Goal: Task Accomplishment & Management: Manage account settings

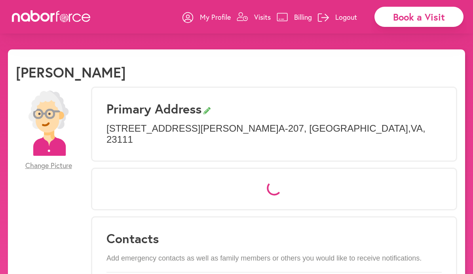
select select "*"
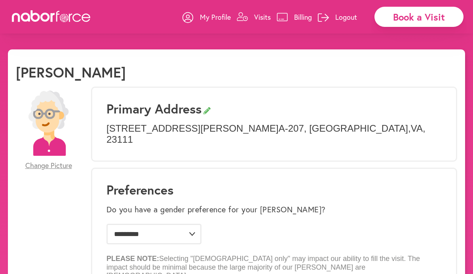
click at [265, 18] on p "Visits" at bounding box center [262, 16] width 17 height 9
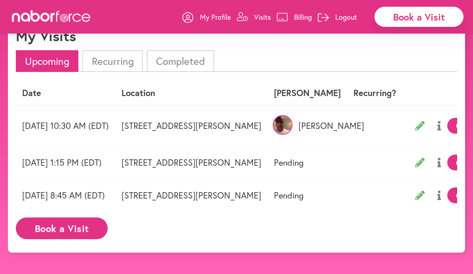
scroll to position [49, 0]
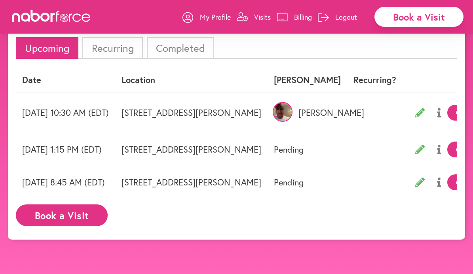
click at [103, 186] on td "[DATE] 8:45 AM (EDT)" at bounding box center [65, 182] width 99 height 33
click at [91, 182] on td "[DATE] 8:45 AM (EDT)" at bounding box center [65, 182] width 99 height 33
click at [347, 180] on td "Pending" at bounding box center [307, 182] width 80 height 33
click at [267, 178] on td "[STREET_ADDRESS][PERSON_NAME]" at bounding box center [191, 182] width 152 height 33
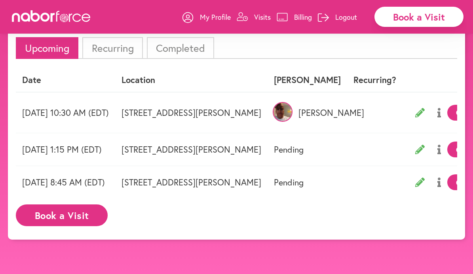
click at [267, 182] on td "[STREET_ADDRESS][PERSON_NAME]" at bounding box center [191, 182] width 152 height 33
click at [94, 184] on td "[DATE] 8:45 AM (EDT)" at bounding box center [65, 182] width 99 height 33
click at [267, 176] on td "[STREET_ADDRESS][PERSON_NAME]" at bounding box center [191, 182] width 152 height 33
click at [115, 154] on td "[DATE] 1:15 PM (EDT)" at bounding box center [65, 149] width 99 height 33
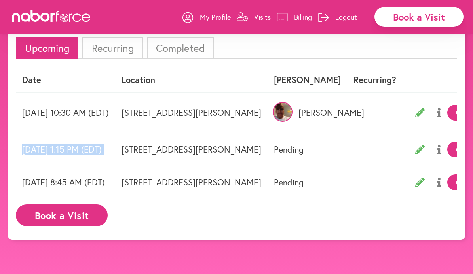
click at [115, 154] on td "[DATE] 1:15 PM (EDT)" at bounding box center [65, 149] width 99 height 33
click at [101, 153] on td "[DATE] 1:15 PM (EDT)" at bounding box center [65, 149] width 99 height 33
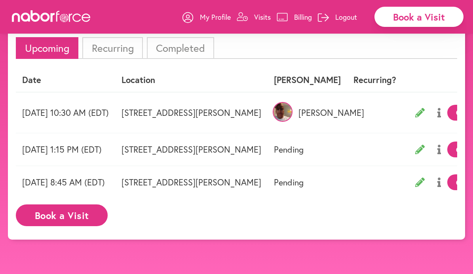
click at [267, 143] on td "[STREET_ADDRESS][PERSON_NAME]" at bounding box center [191, 149] width 152 height 33
click at [347, 151] on td "Pending" at bounding box center [307, 149] width 80 height 33
click at [402, 153] on td at bounding box center [374, 149] width 55 height 33
click at [31, 97] on td "[DATE] 10:30 AM (EDT)" at bounding box center [65, 112] width 99 height 41
click at [31, 81] on th "Date" at bounding box center [65, 79] width 99 height 23
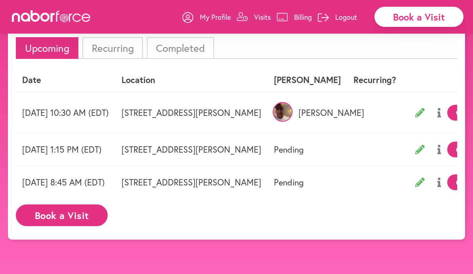
click at [91, 117] on td "[DATE] 10:30 AM (EDT)" at bounding box center [65, 112] width 99 height 41
click at [341, 113] on p "[PERSON_NAME]" at bounding box center [307, 113] width 67 height 10
click at [292, 112] on img at bounding box center [283, 112] width 20 height 20
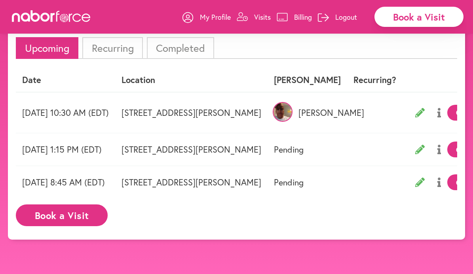
click at [416, 14] on div "Book a Visit" at bounding box center [418, 17] width 89 height 20
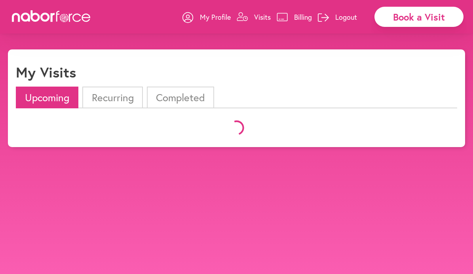
scroll to position [49, 0]
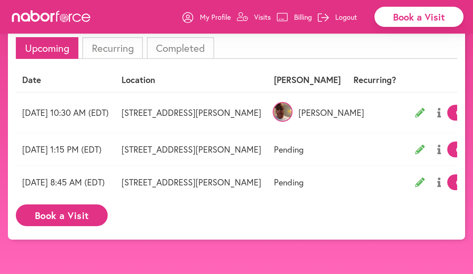
click at [72, 115] on td "[DATE] 10:30 AM (EDT)" at bounding box center [65, 112] width 99 height 41
click at [63, 44] on li "Upcoming" at bounding box center [47, 48] width 63 height 22
click at [248, 17] on link "Visits" at bounding box center [254, 17] width 34 height 24
click at [239, 17] on icon at bounding box center [242, 16] width 11 height 9
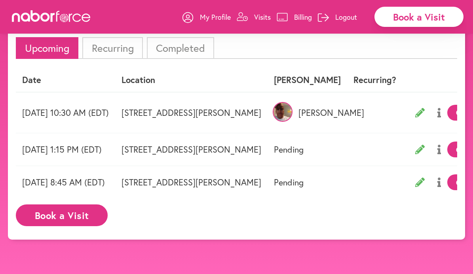
scroll to position [0, 0]
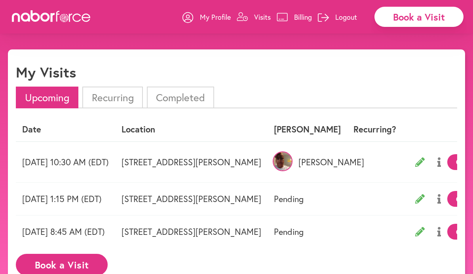
click at [265, 200] on td "[STREET_ADDRESS][PERSON_NAME]" at bounding box center [191, 199] width 152 height 33
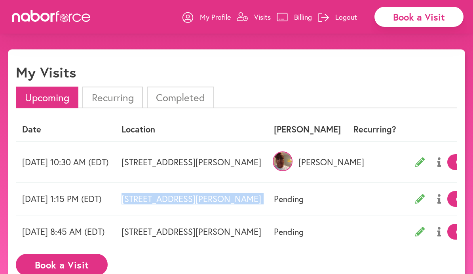
click at [265, 200] on td "[STREET_ADDRESS][PERSON_NAME]" at bounding box center [191, 199] width 152 height 33
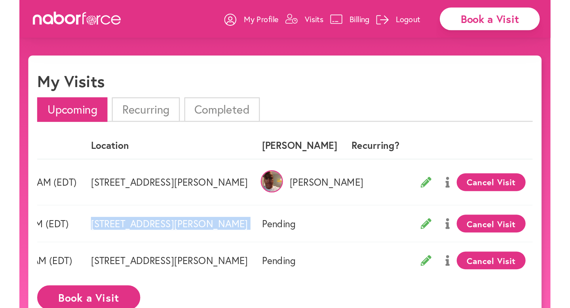
scroll to position [0, 6]
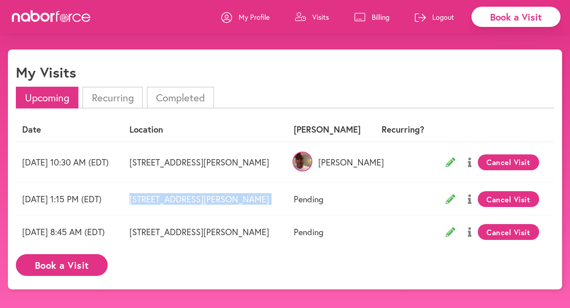
click at [455, 230] on icon at bounding box center [450, 231] width 9 height 9
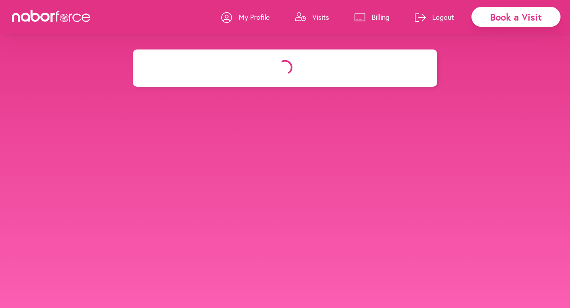
select select "*******"
select select "***"
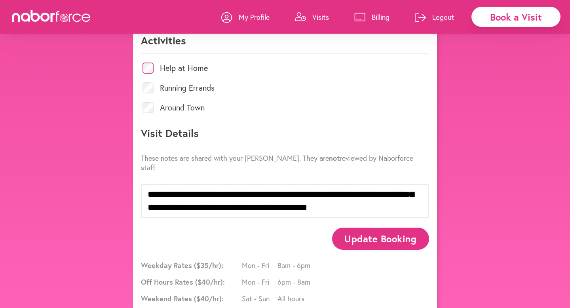
scroll to position [372, 0]
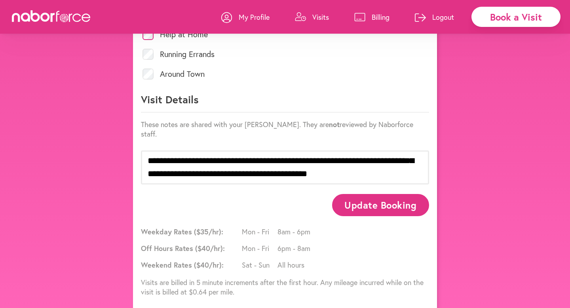
click at [311, 263] on div "Weekday Rates ($ 35 /hr): Mon - Fri 8am - 6pm Off Hours Rates ($ 40 /hr): Mon -…" at bounding box center [285, 262] width 288 height 70
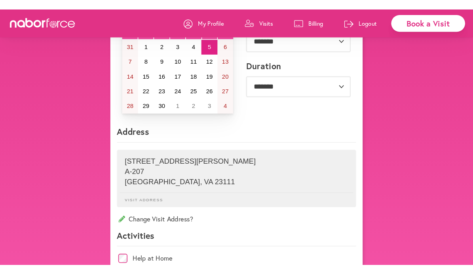
scroll to position [0, 0]
